Goal: Information Seeking & Learning: Learn about a topic

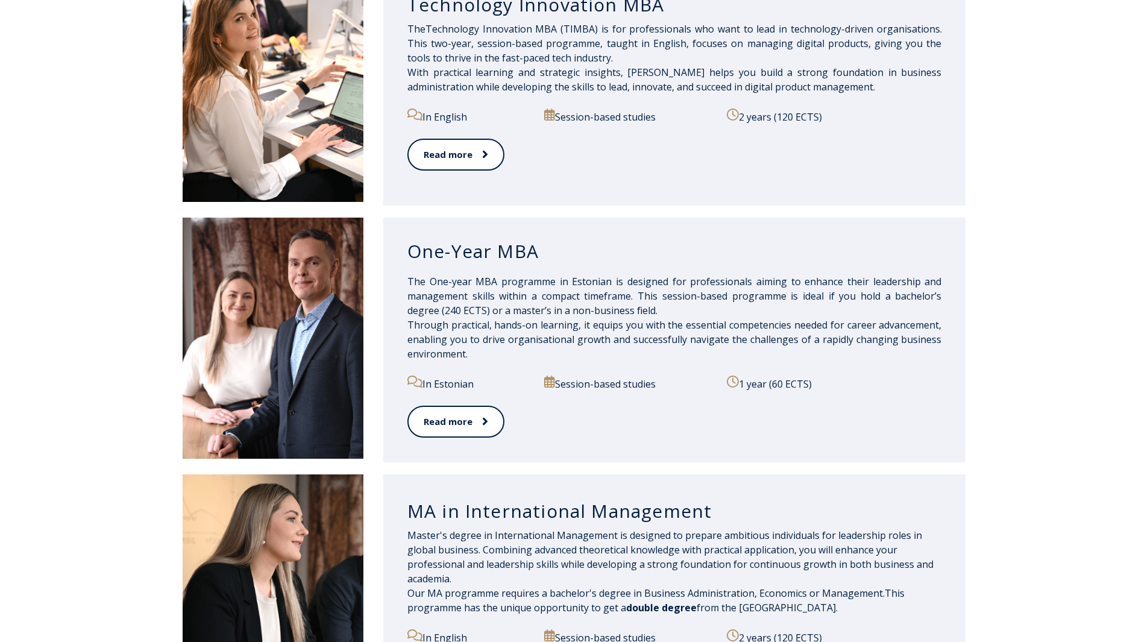
scroll to position [603, 0]
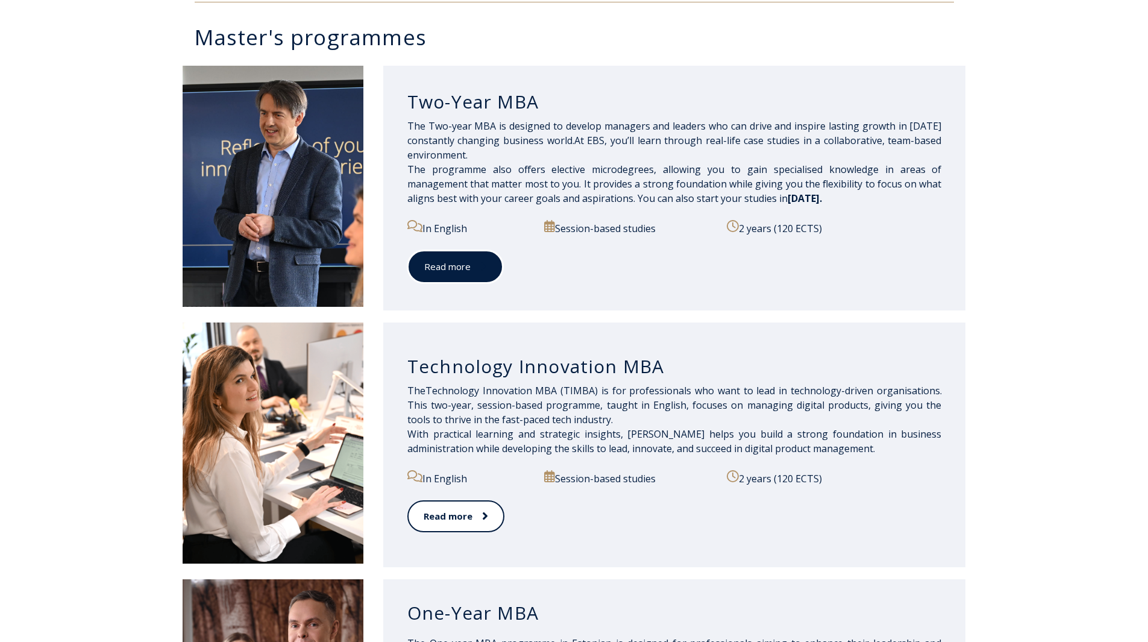
click at [458, 259] on link "Read more" at bounding box center [455, 266] width 96 height 33
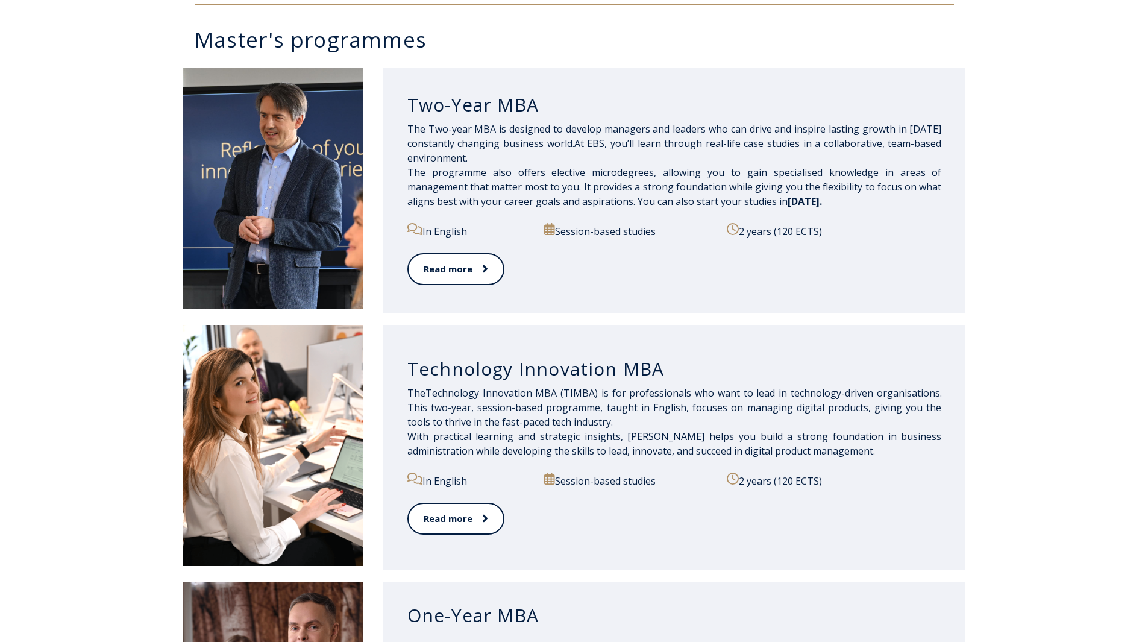
scroll to position [603, 0]
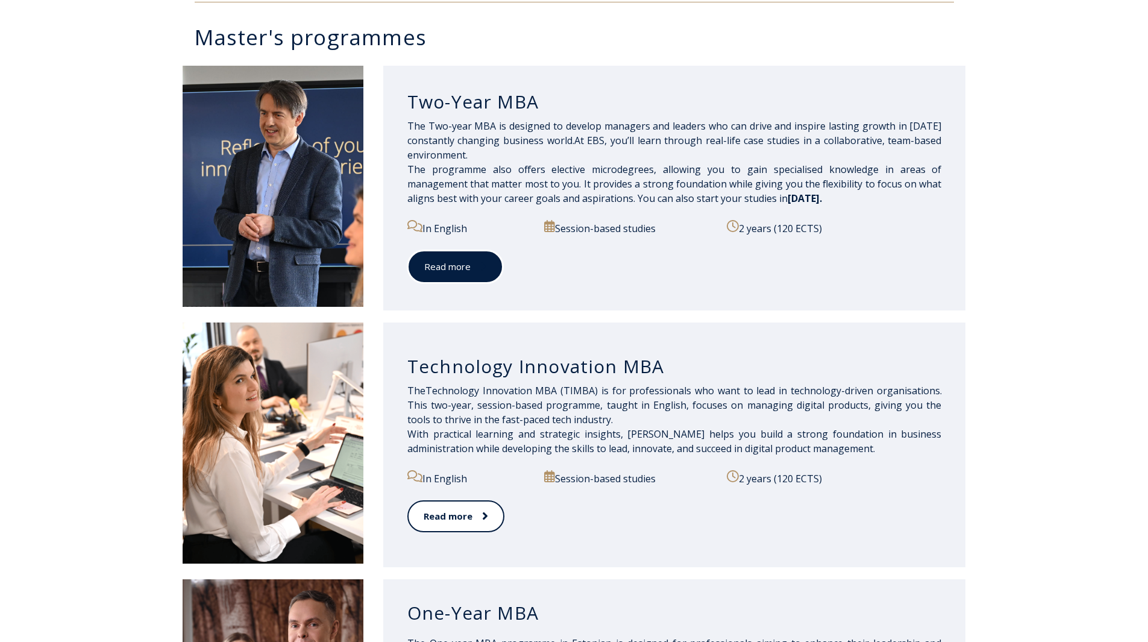
click at [461, 267] on link "Read more" at bounding box center [455, 266] width 96 height 33
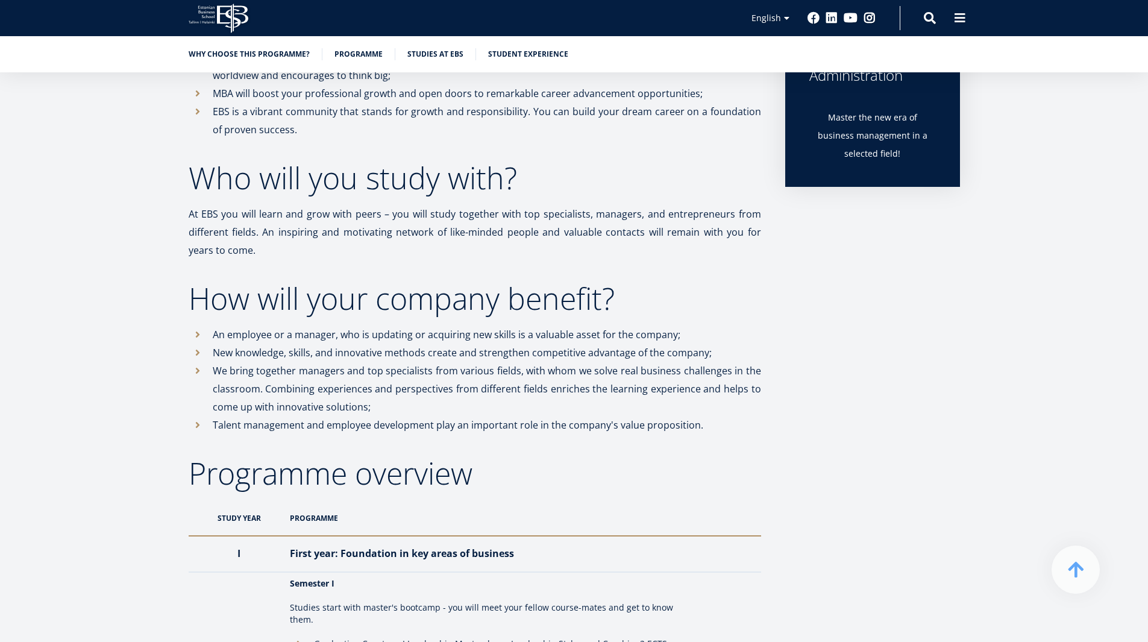
scroll to position [904, 0]
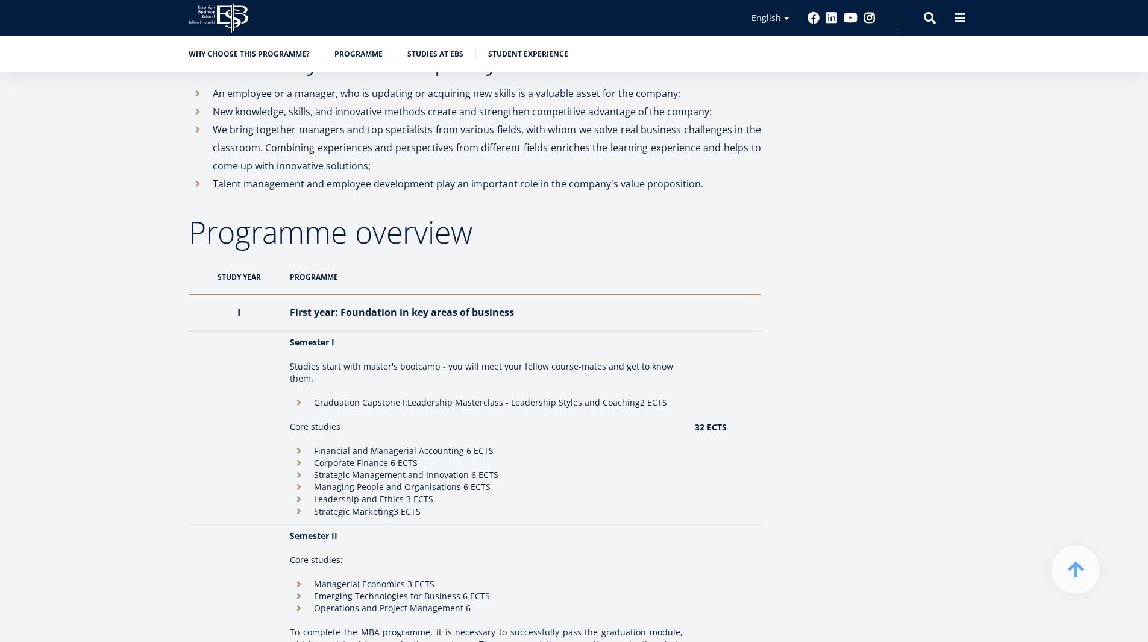
click at [333, 283] on th "Programme" at bounding box center [486, 277] width 404 height 36
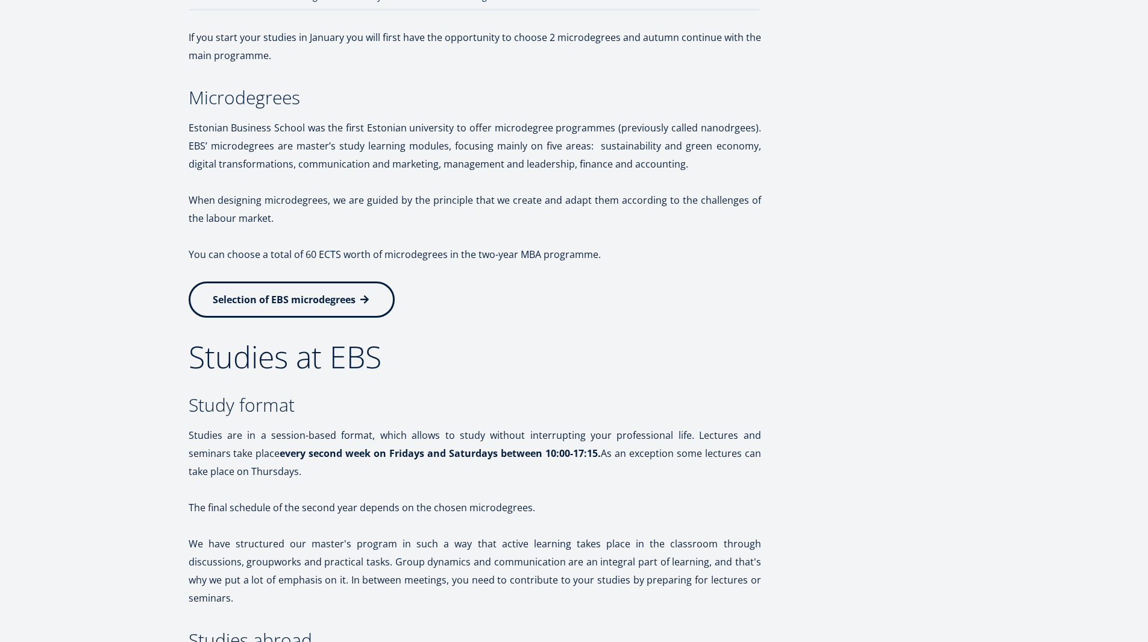
scroll to position [0, 0]
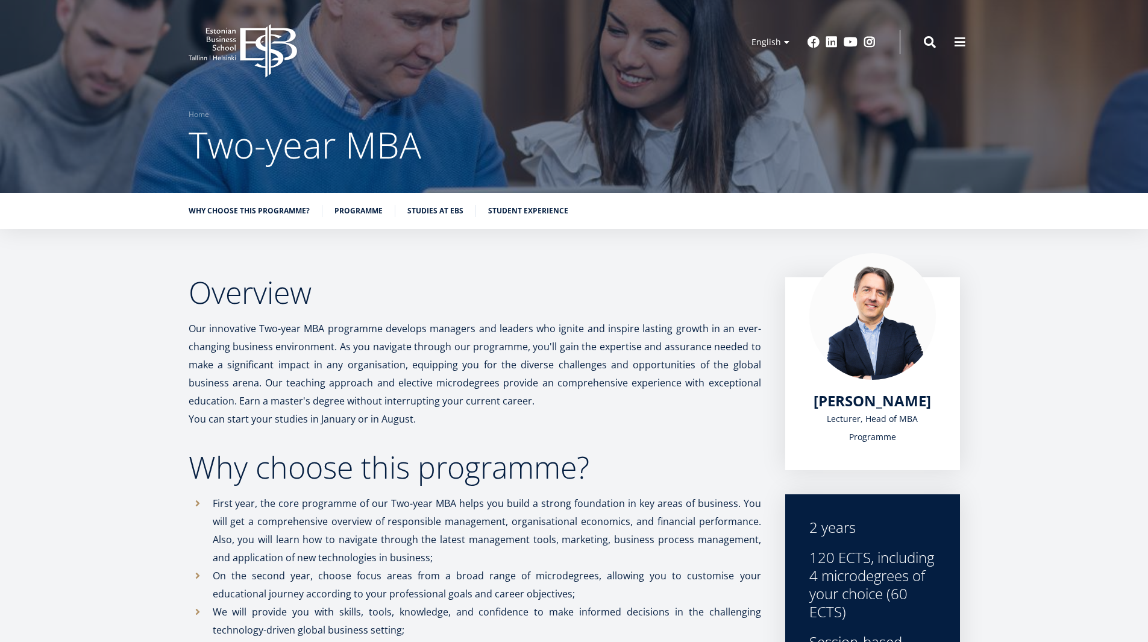
click at [509, 202] on div "Why choose this programme? Programme Studies at EBS Student experience" at bounding box center [574, 211] width 1148 height 36
click at [509, 204] on div "Why choose this programme? Programme Studies at EBS Student experience" at bounding box center [574, 211] width 1148 height 36
click at [511, 213] on link "Student experience" at bounding box center [528, 210] width 80 height 12
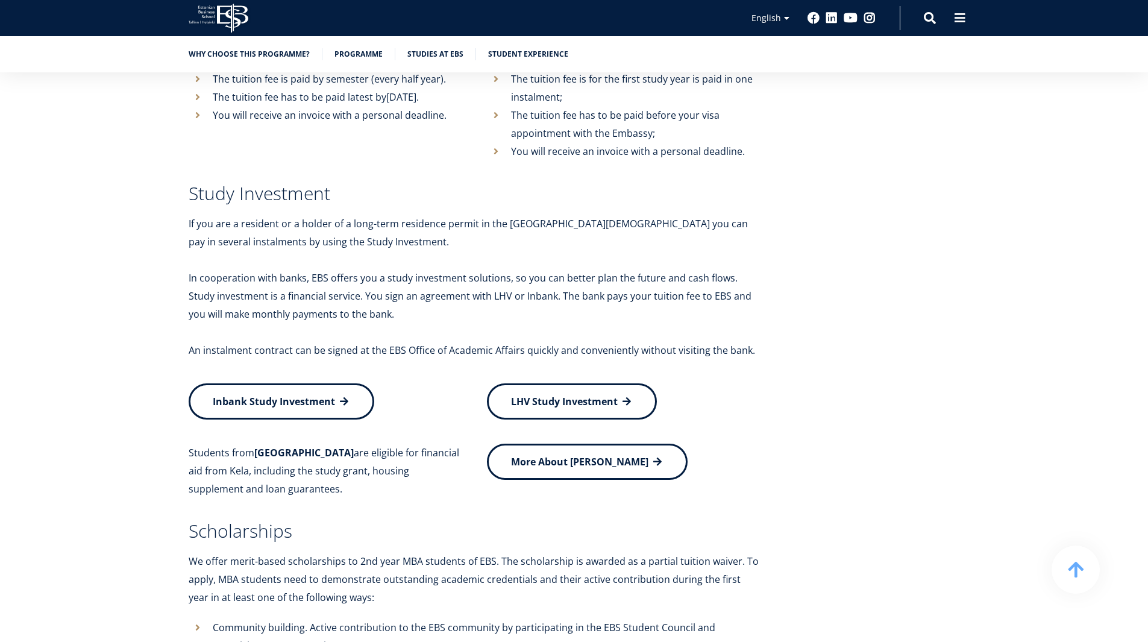
scroll to position [2683, 0]
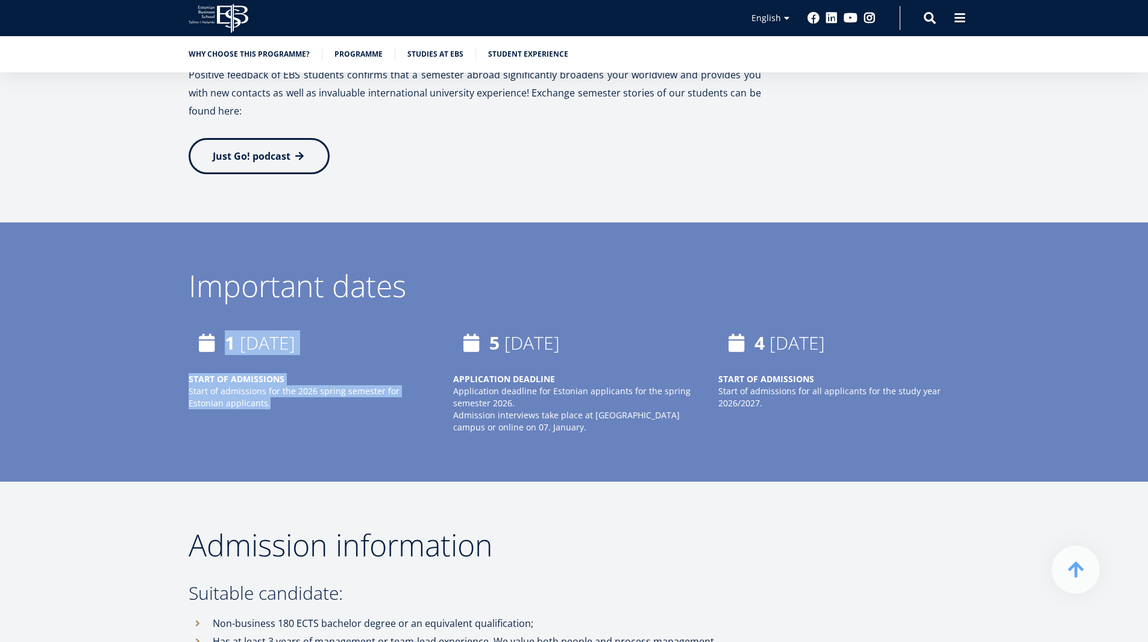
drag, startPoint x: 166, startPoint y: 278, endPoint x: 286, endPoint y: 365, distance: 147.7
click at [286, 365] on div "Important dates [DATE] START OF ADMISSIONS Start of admissions for the 2026 spr…" at bounding box center [574, 364] width 868 height 187
click at [286, 385] on p "Start of admissions for the 2026 spring semester for Estonian applicants." at bounding box center [309, 403] width 241 height 36
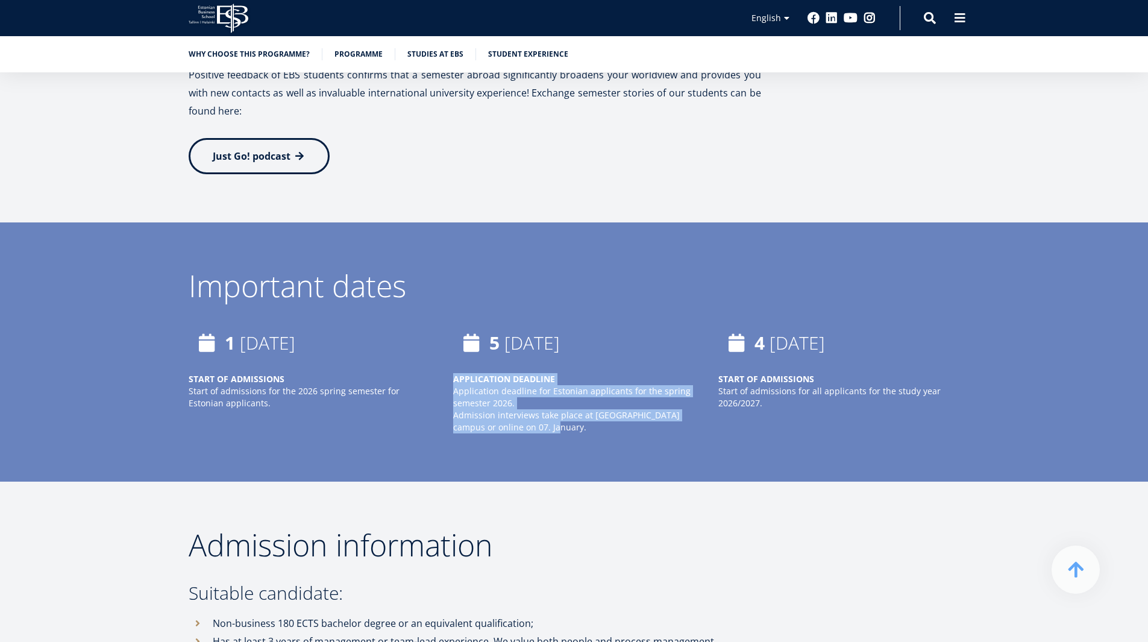
drag, startPoint x: 438, startPoint y: 341, endPoint x: 538, endPoint y: 401, distance: 117.6
click at [538, 401] on div "[DATE] START OF ADMISSIONS Start of admissions for the 2026 spring semester for…" at bounding box center [563, 391] width 796 height 133
click at [560, 325] on div "[DATE] APPLICATION DEADLINE Application deadline for Estonian applicants for th…" at bounding box center [573, 379] width 241 height 108
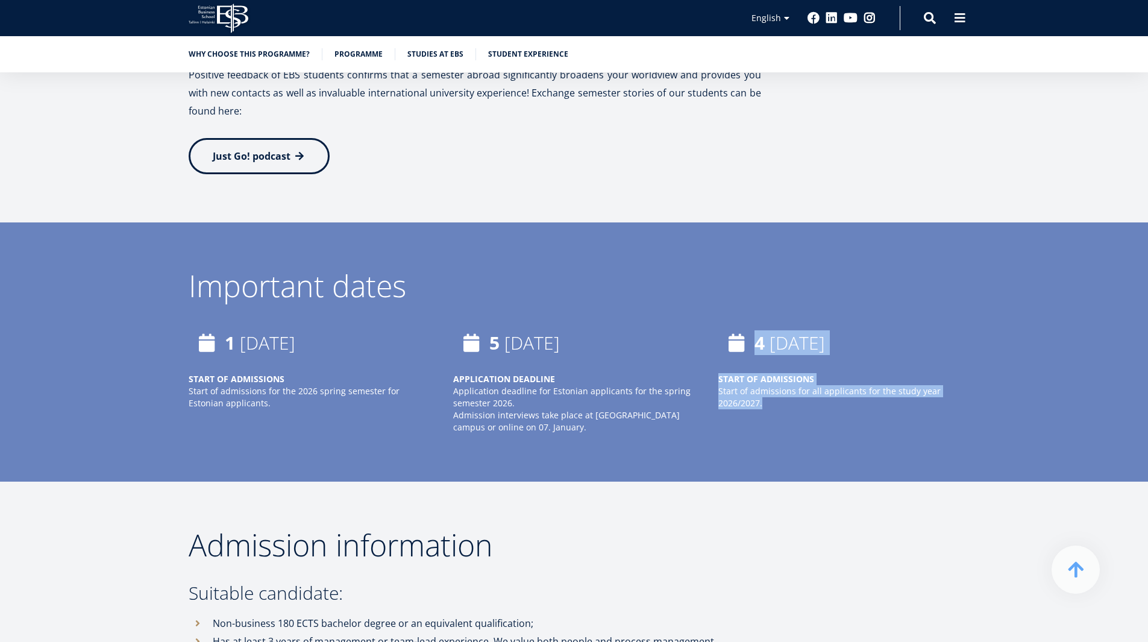
drag, startPoint x: 699, startPoint y: 301, endPoint x: 769, endPoint y: 398, distance: 120.5
click at [769, 398] on div "[DATE] START OF ADMISSIONS Start of admissions for the 2026 spring semester for…" at bounding box center [563, 391] width 796 height 133
drag, startPoint x: 775, startPoint y: 373, endPoint x: 711, endPoint y: 319, distance: 83.8
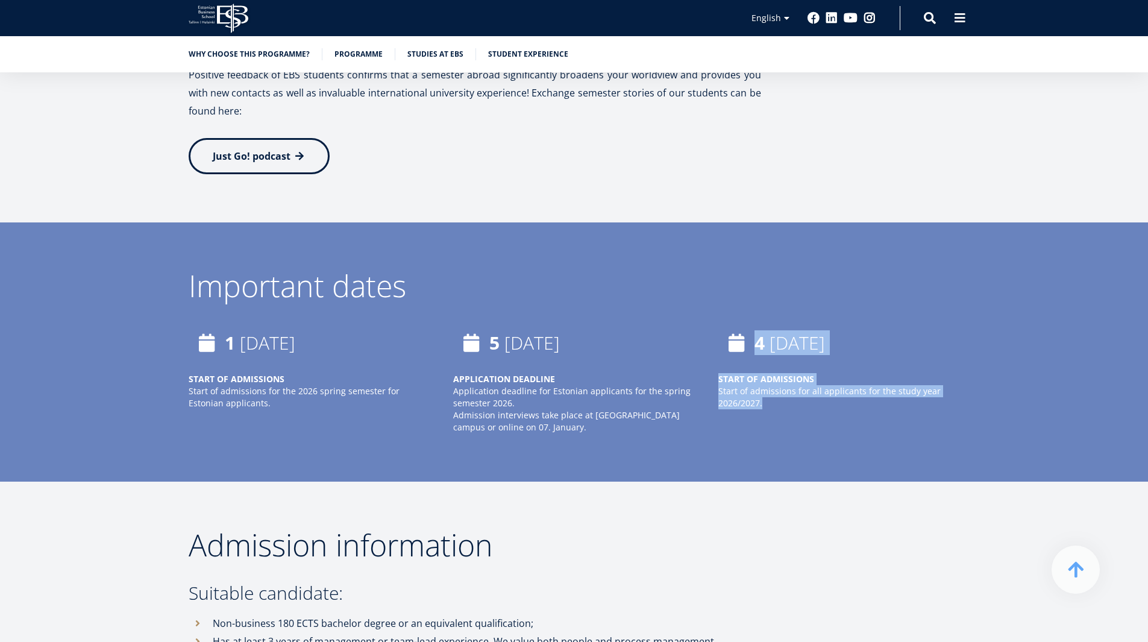
click at [711, 325] on div "[DATE] START OF ADMISSIONS Start of admissions for all applicants for the study…" at bounding box center [826, 379] width 265 height 108
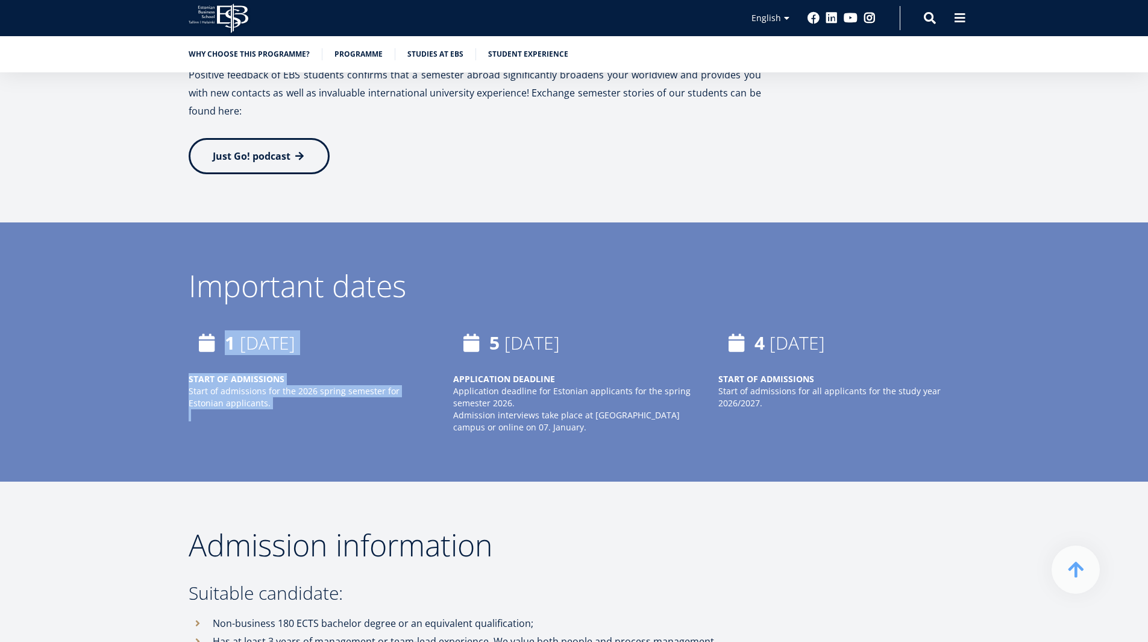
drag, startPoint x: 249, startPoint y: 379, endPoint x: 210, endPoint y: 304, distance: 84.9
click at [210, 325] on div "[DATE] START OF ADMISSIONS Start of admissions for the 2026 spring semester for…" at bounding box center [309, 373] width 241 height 96
click at [223, 327] on div "[DATE] START OF ADMISSIONS Start of admissions for the 2026 spring semester for…" at bounding box center [309, 373] width 241 height 96
drag, startPoint x: 242, startPoint y: 375, endPoint x: 152, endPoint y: 343, distance: 95.3
click at [152, 343] on div "Important dates [DATE] START OF ADMISSIONS Start of admissions for the 2026 spr…" at bounding box center [574, 364] width 868 height 187
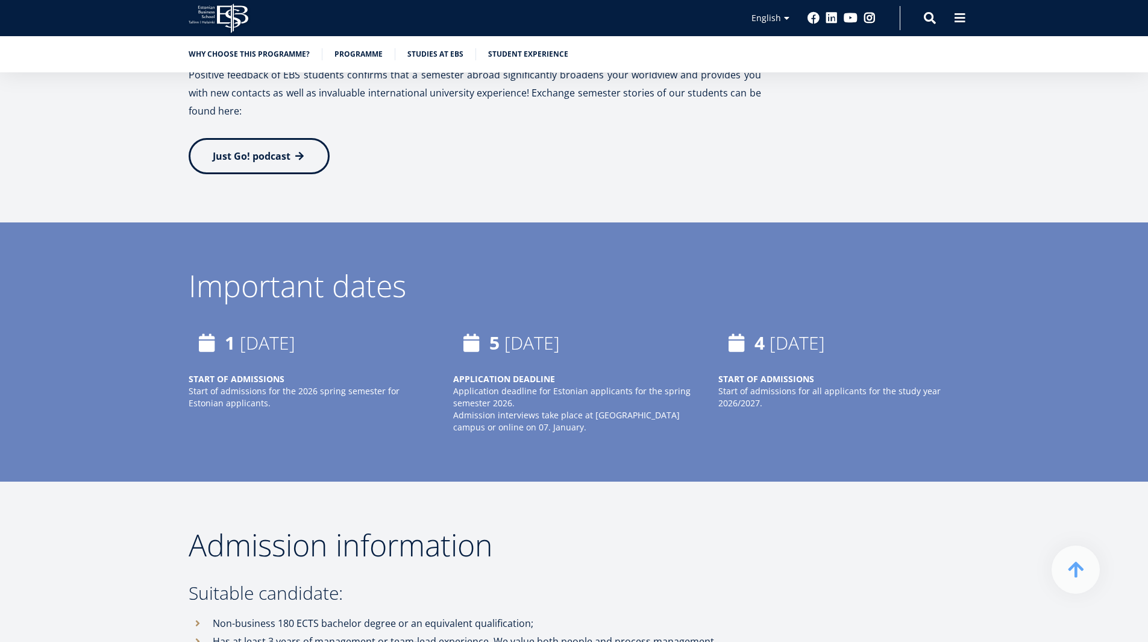
click at [432, 339] on div "[DATE] APPLICATION DEADLINE Application deadline for Estonian applicants for th…" at bounding box center [561, 379] width 265 height 108
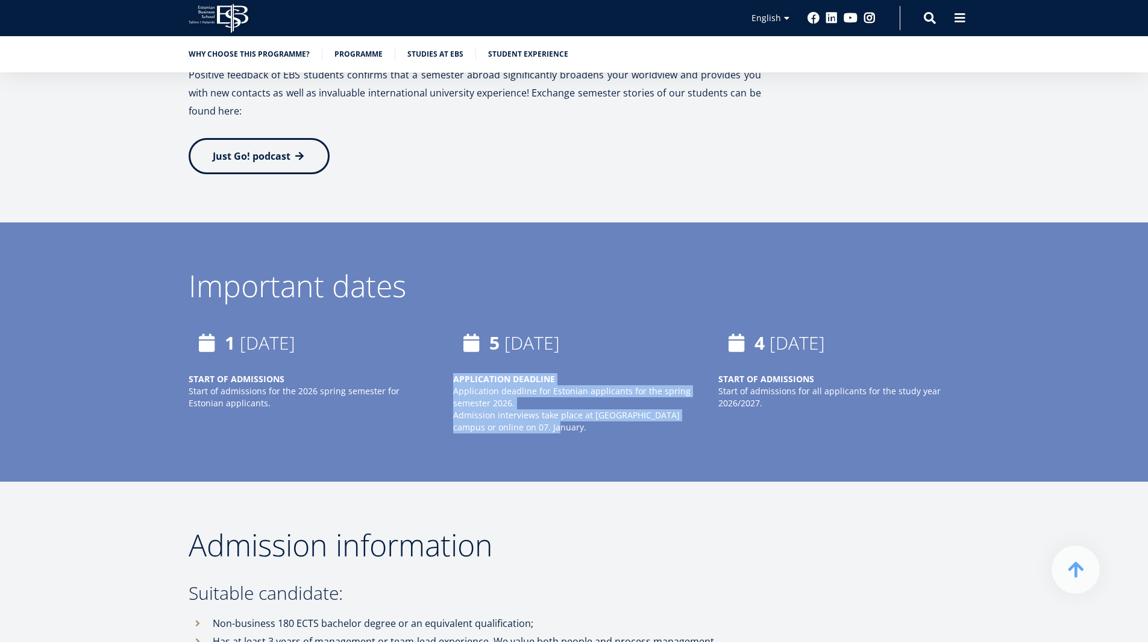
drag, startPoint x: 446, startPoint y: 340, endPoint x: 547, endPoint y: 401, distance: 118.5
click at [547, 401] on div "[DATE] START OF ADMISSIONS Start of admissions for the 2026 spring semester for…" at bounding box center [563, 391] width 796 height 133
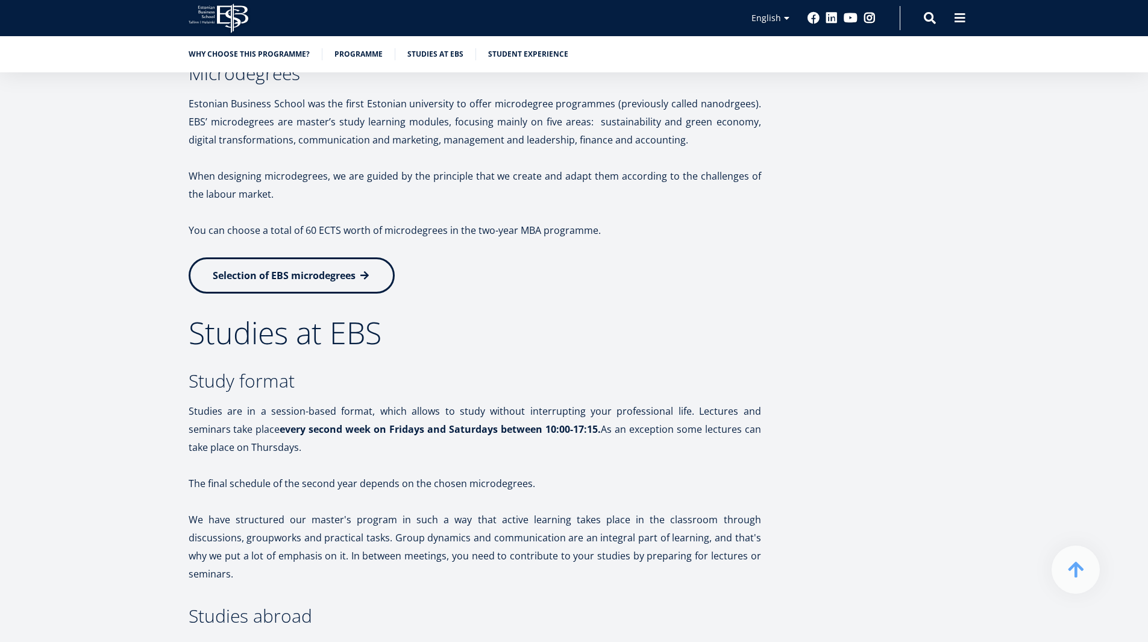
scroll to position [1719, 0]
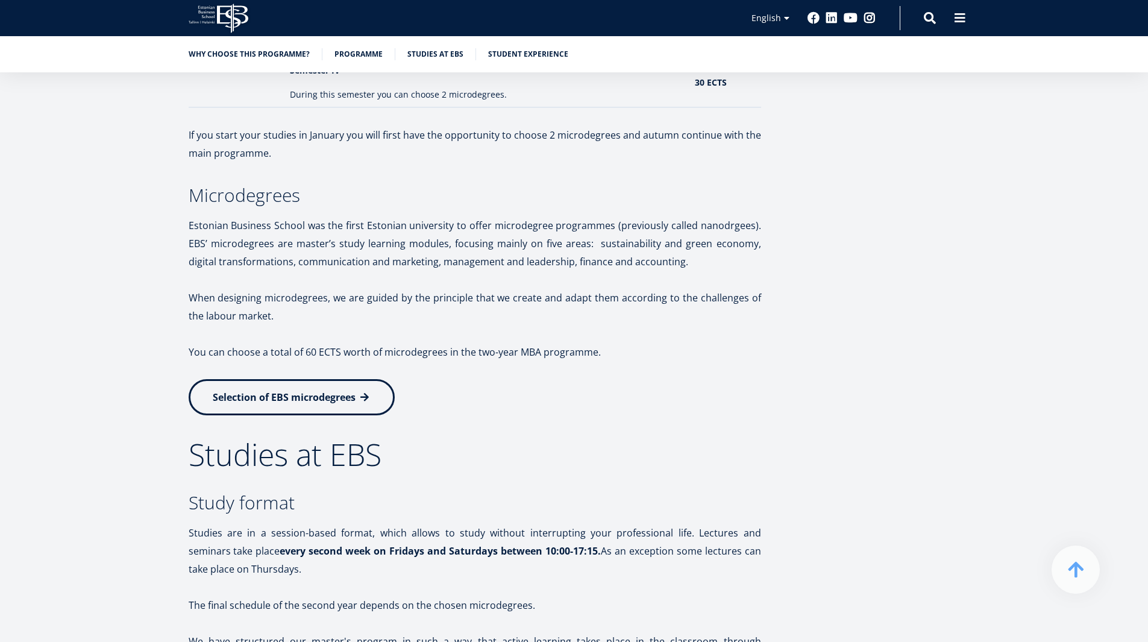
drag, startPoint x: 677, startPoint y: 458, endPoint x: 667, endPoint y: 376, distance: 82.0
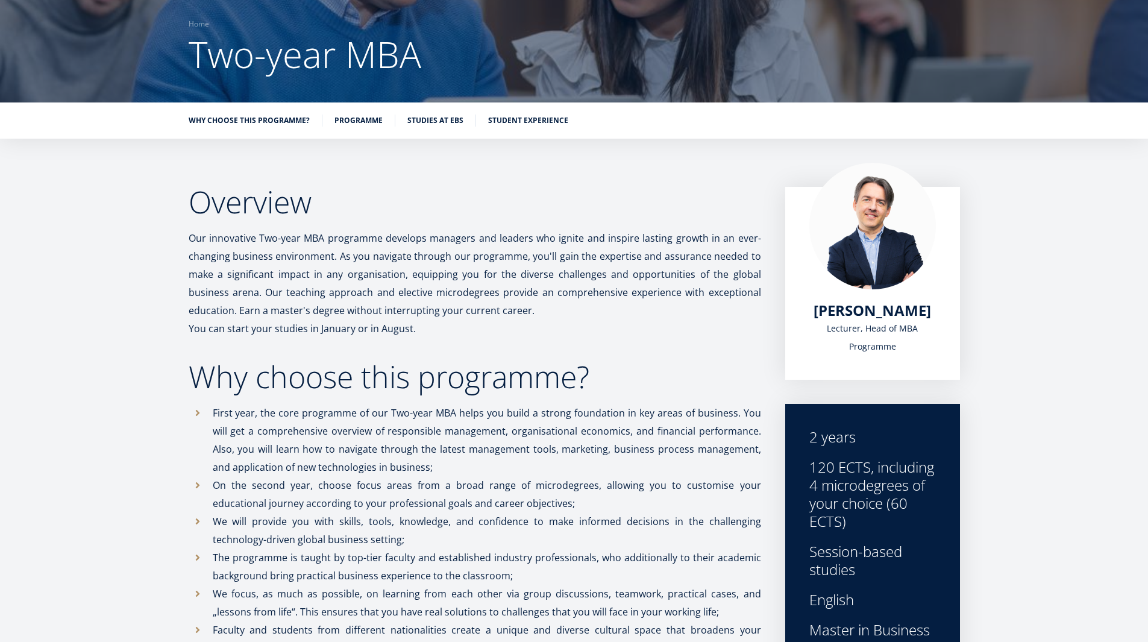
scroll to position [0, 0]
